Goal: Task Accomplishment & Management: Manage account settings

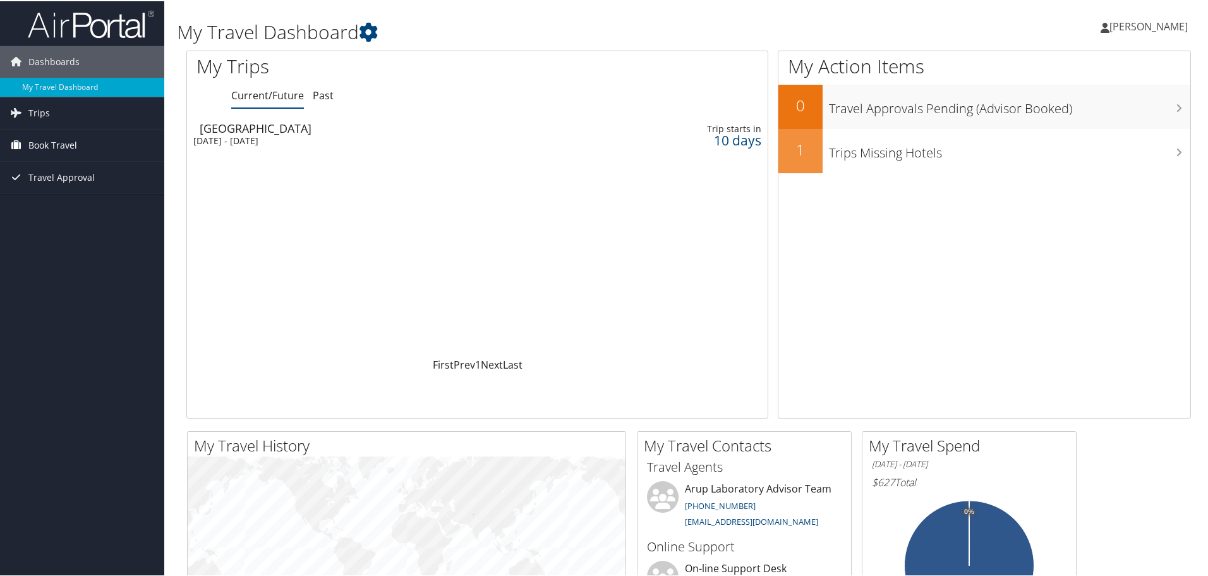
click at [56, 142] on span "Book Travel" at bounding box center [52, 144] width 49 height 32
click at [28, 114] on span "Trips" at bounding box center [38, 112] width 21 height 32
click at [201, 130] on div "Montreal" at bounding box center [379, 126] width 359 height 11
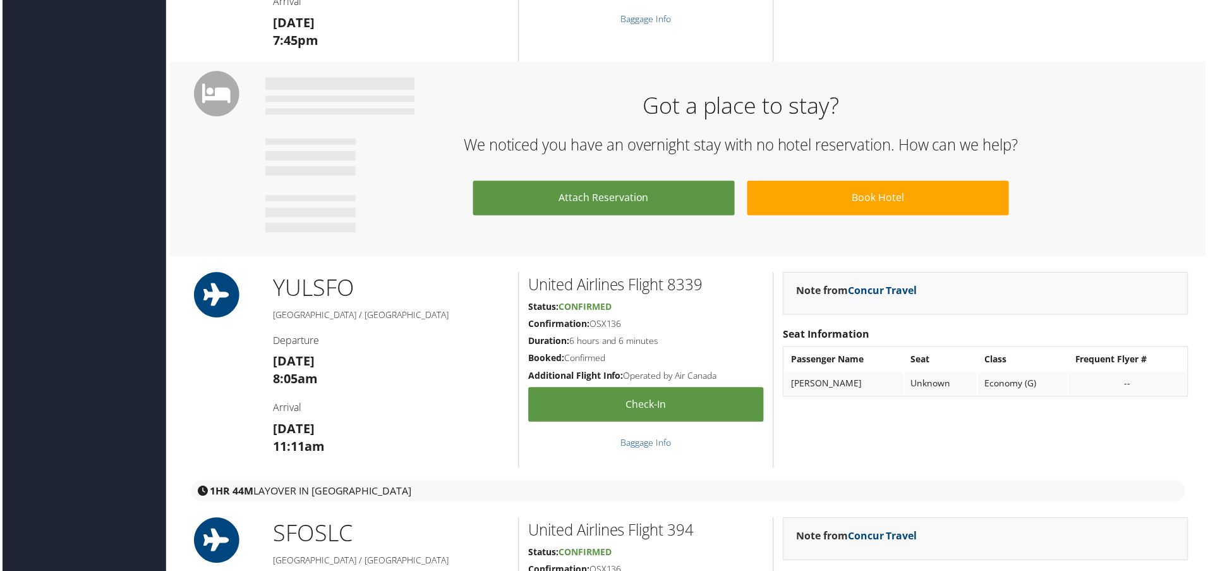
scroll to position [316, 0]
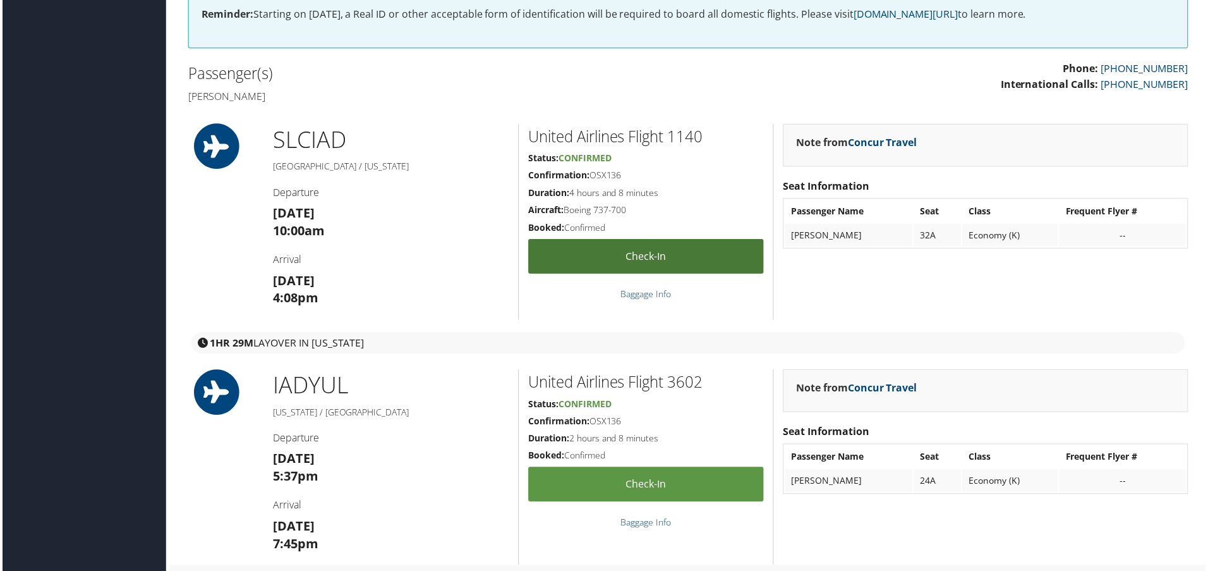
click at [659, 269] on link "Check-in" at bounding box center [646, 257] width 236 height 35
click at [653, 264] on link "Check-in" at bounding box center [646, 257] width 236 height 35
drag, startPoint x: 623, startPoint y: 177, endPoint x: 593, endPoint y: 174, distance: 30.4
click at [593, 174] on h5 "Confirmation: OSX136" at bounding box center [646, 176] width 236 height 13
copy h5 "OSX136"
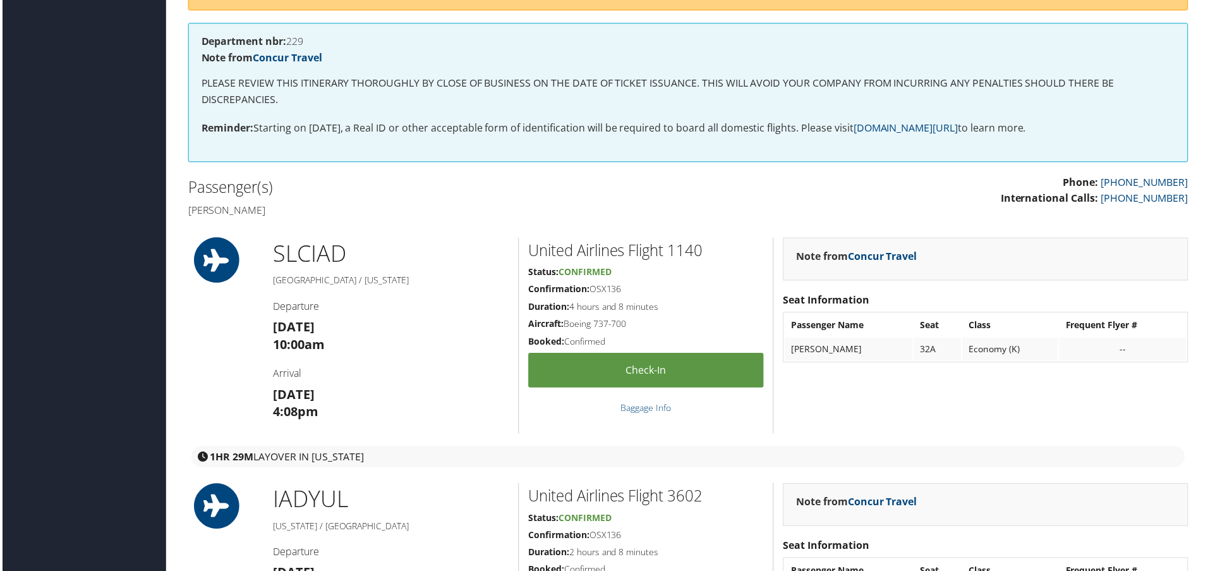
scroll to position [0, 0]
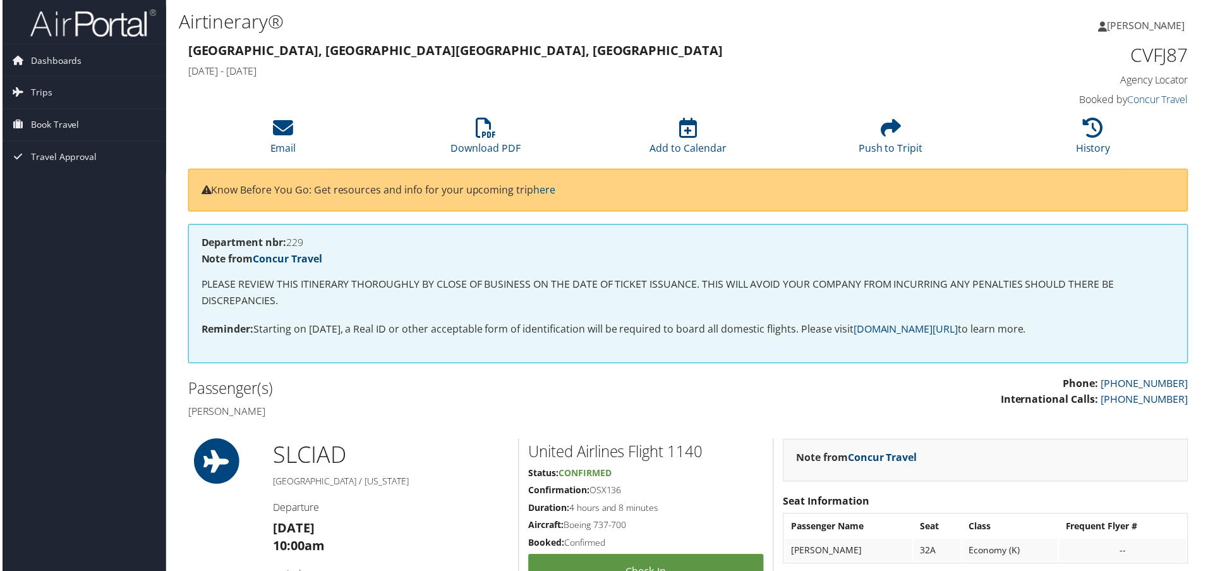
click at [1131, 25] on span "[PERSON_NAME]" at bounding box center [1148, 25] width 78 height 14
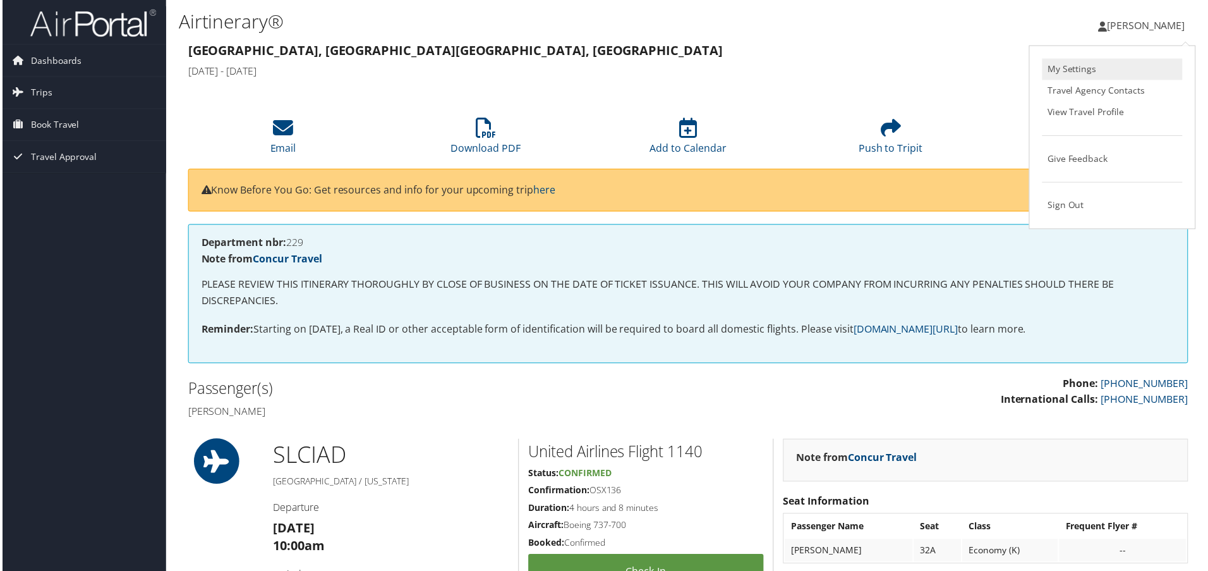
click at [1096, 64] on link "My Settings" at bounding box center [1114, 69] width 141 height 21
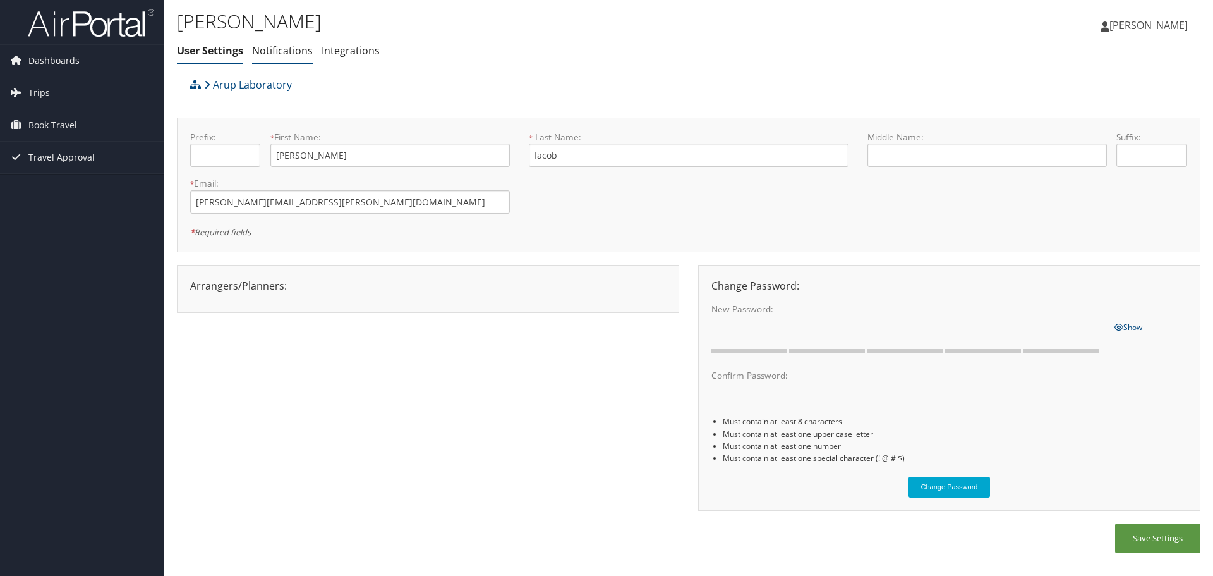
click at [276, 50] on link "Notifications" at bounding box center [282, 51] width 61 height 14
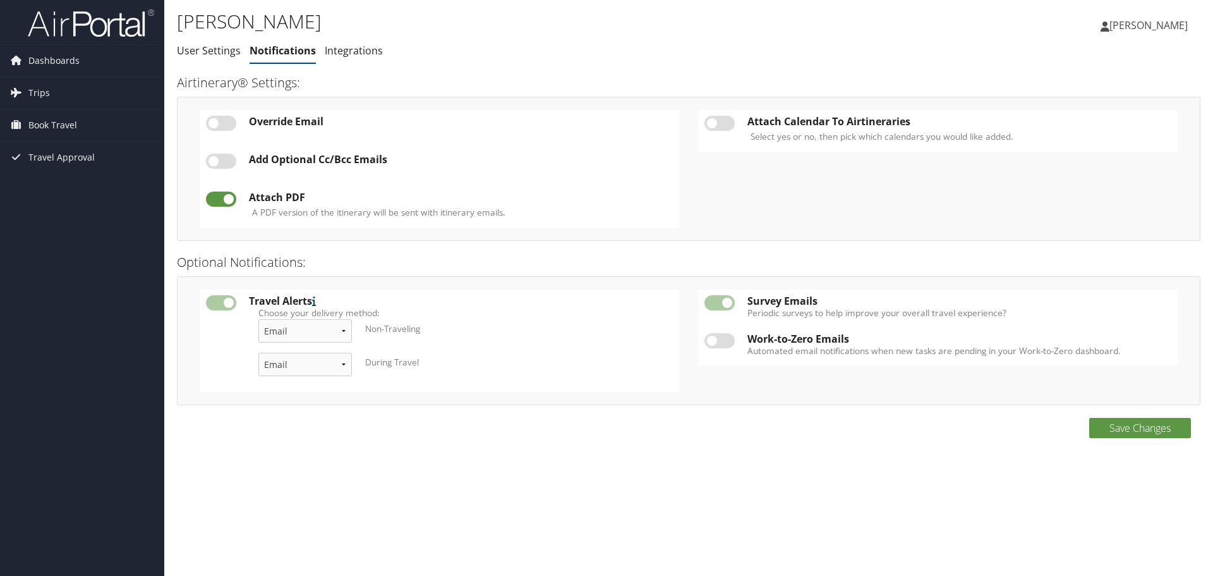
click at [708, 305] on td at bounding box center [719, 308] width 43 height 38
click at [365, 52] on link "Integrations" at bounding box center [354, 51] width 58 height 14
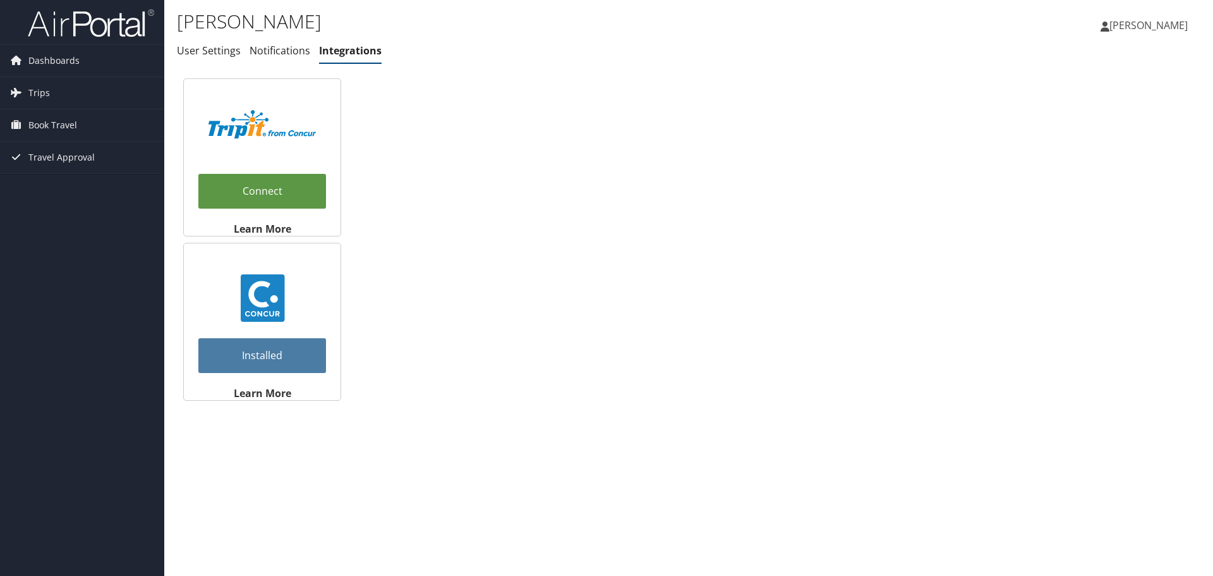
click at [1138, 28] on span "[PERSON_NAME]" at bounding box center [1148, 25] width 78 height 14
click at [1065, 208] on link "Sign Out" at bounding box center [1116, 205] width 141 height 21
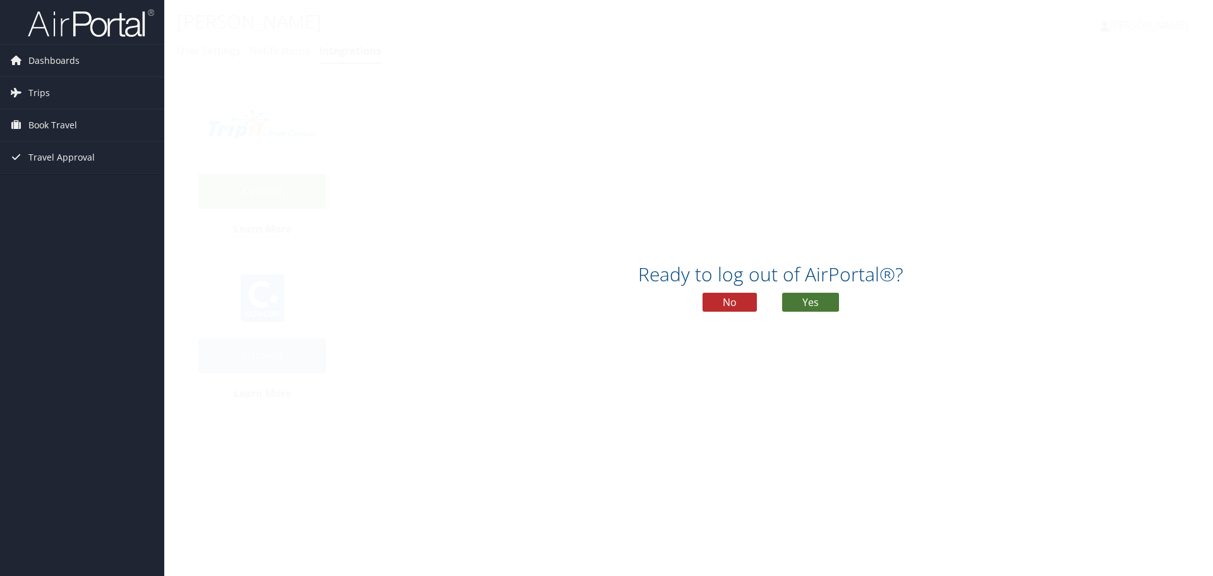
click at [821, 302] on button "Yes" at bounding box center [810, 302] width 57 height 19
